Goal: Navigation & Orientation: Find specific page/section

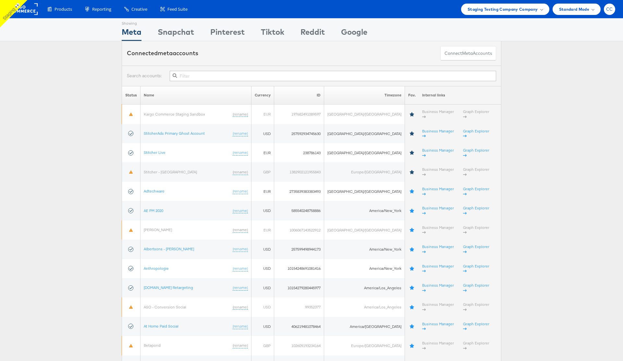
click at [612, 10] on span "CC" at bounding box center [609, 9] width 7 height 4
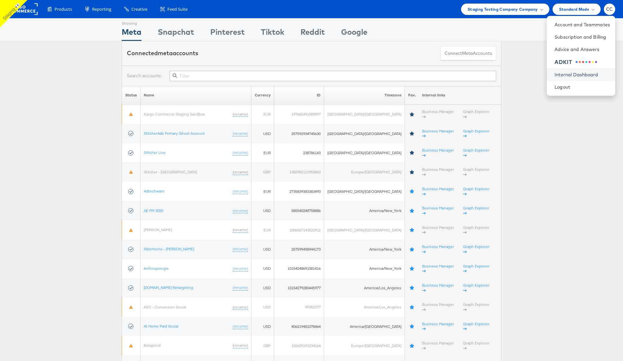
click at [583, 78] on link "Internal Dashboard" at bounding box center [581, 74] width 55 height 6
click at [537, 7] on div "Staging Testing Company Company" at bounding box center [504, 9] width 75 height 7
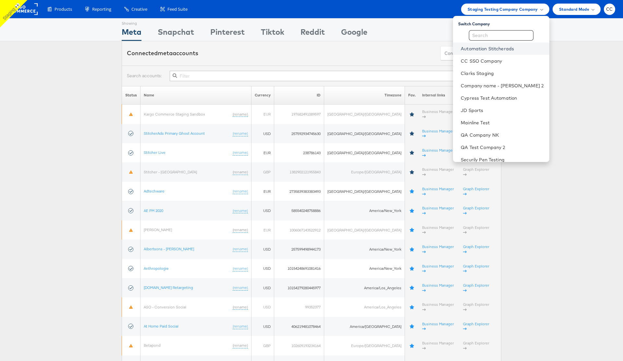
click at [505, 49] on link "Automation Stitcherads" at bounding box center [502, 48] width 83 height 6
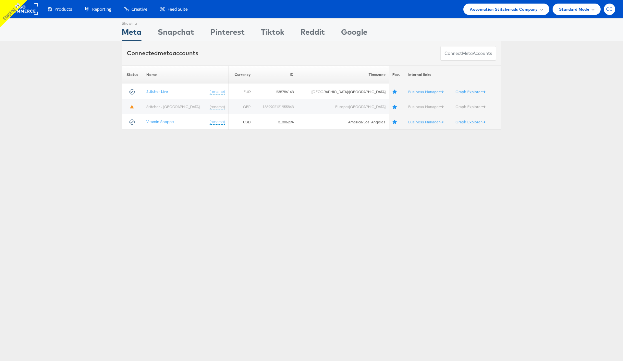
click at [609, 10] on span "CC" at bounding box center [609, 9] width 7 height 4
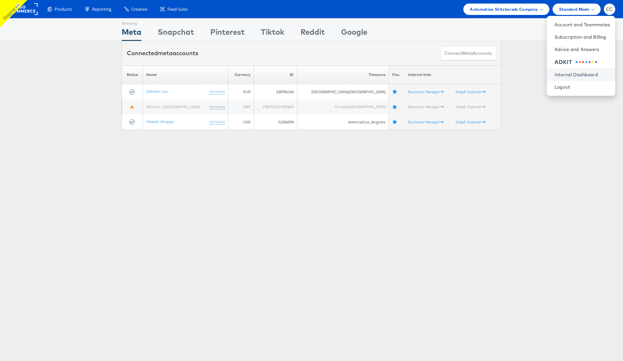
click at [575, 74] on link "Internal Dashboard" at bounding box center [581, 74] width 55 height 6
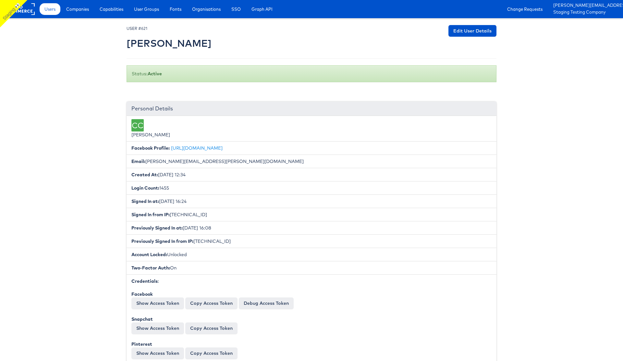
scroll to position [6, 0]
